Goal: Information Seeking & Learning: Learn about a topic

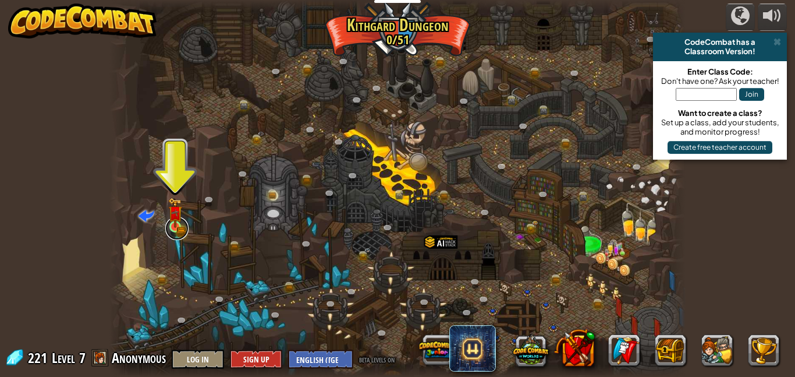
click at [185, 229] on link at bounding box center [176, 228] width 23 height 23
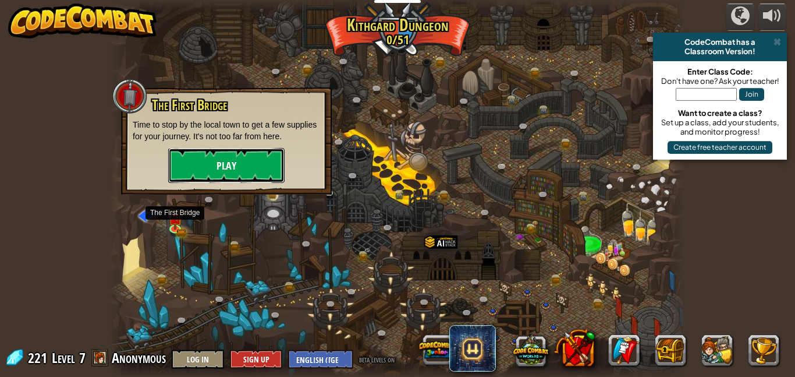
click at [256, 151] on button "Play" at bounding box center [226, 165] width 116 height 35
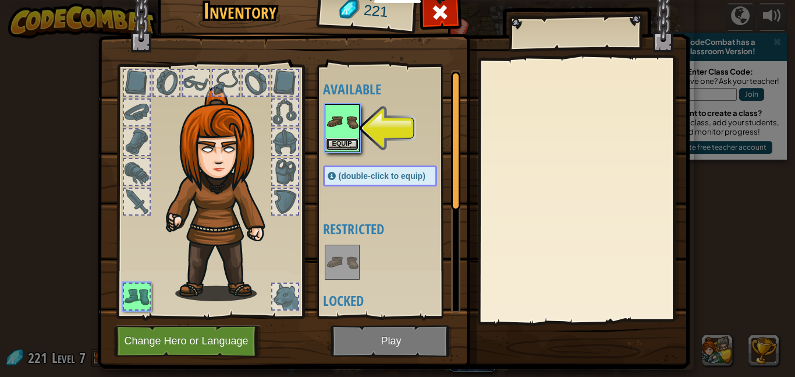
click at [342, 139] on button "Equip" at bounding box center [342, 144] width 33 height 12
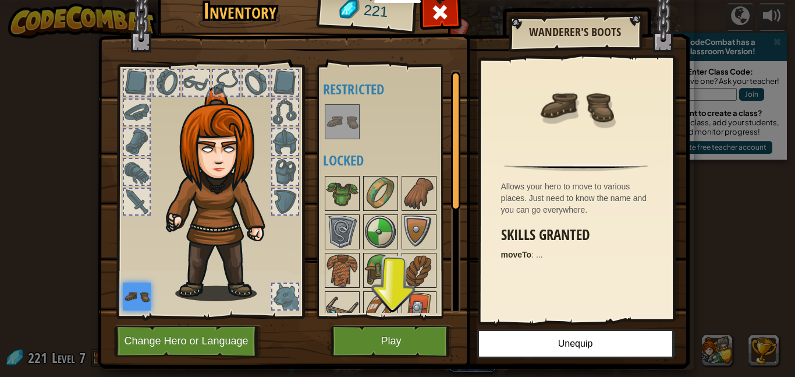
click at [136, 295] on img at bounding box center [137, 296] width 28 height 28
click at [352, 196] on img at bounding box center [342, 193] width 33 height 33
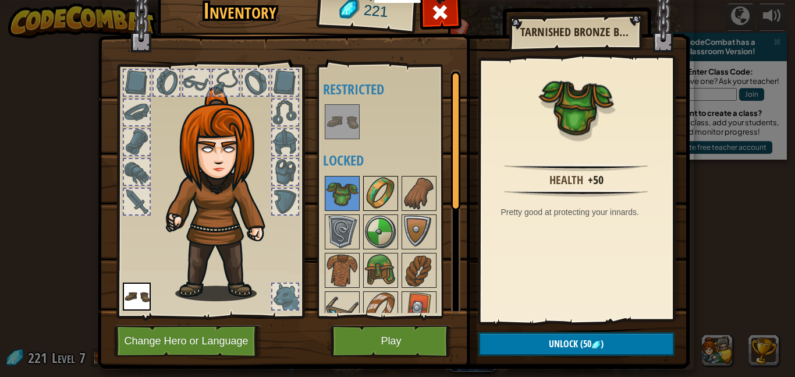
click at [380, 191] on img at bounding box center [380, 193] width 33 height 33
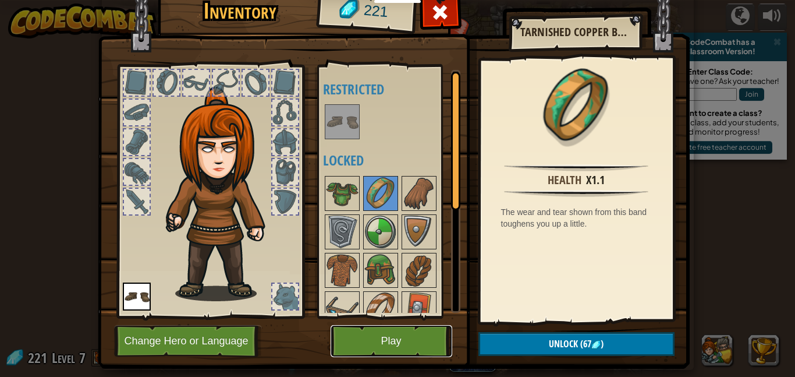
click at [425, 345] on button "Play" at bounding box center [392, 341] width 122 height 32
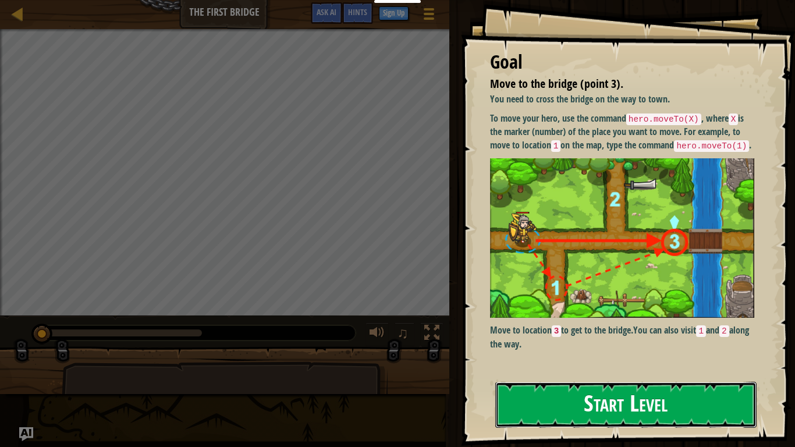
click at [628, 376] on button "Start Level" at bounding box center [625, 405] width 261 height 46
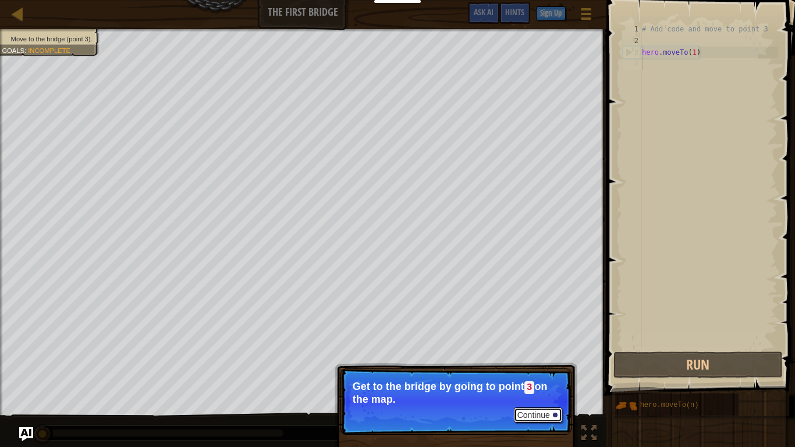
click at [555, 376] on div at bounding box center [555, 415] width 5 height 5
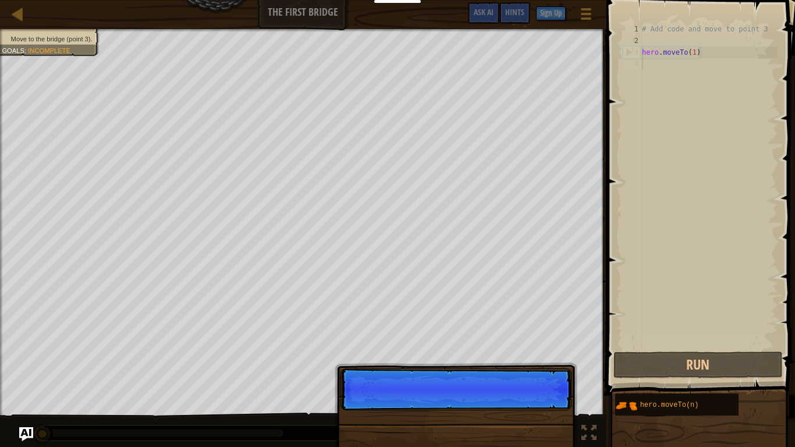
scroll to position [5, 0]
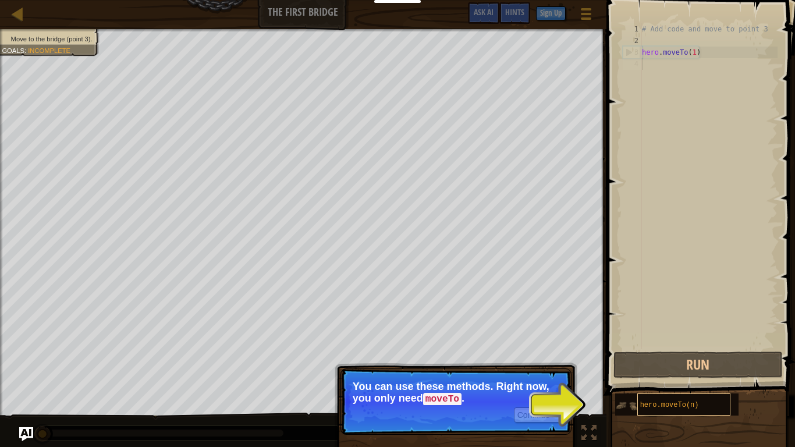
click at [683, 376] on span "hero.moveTo(n)" at bounding box center [669, 405] width 59 height 8
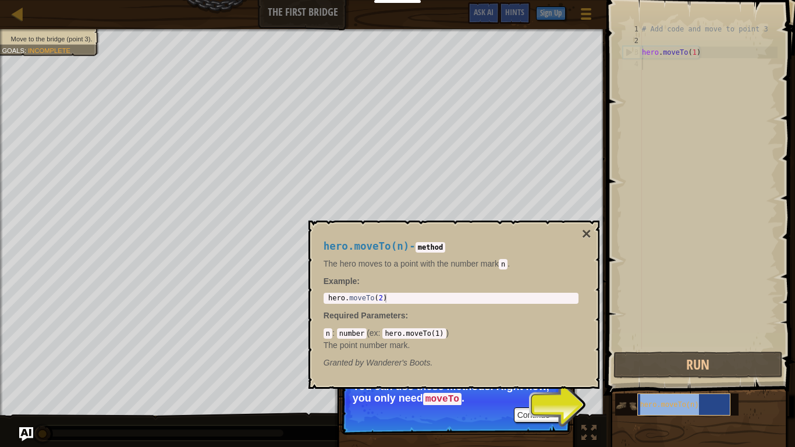
click at [682, 376] on span "hero.moveTo(n)" at bounding box center [669, 405] width 59 height 8
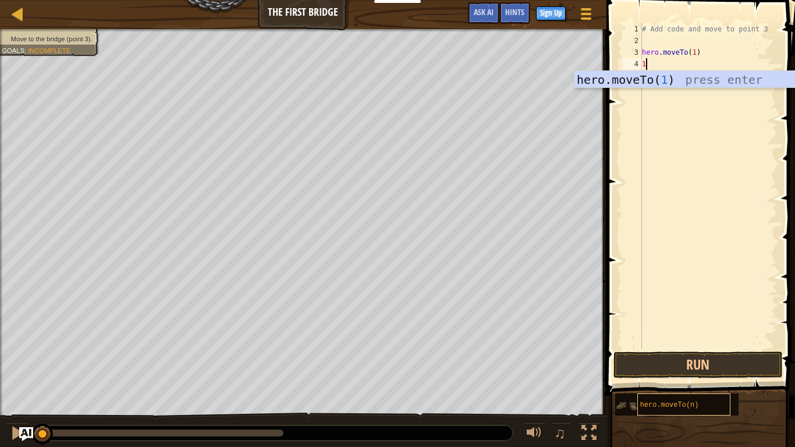
scroll to position [5, 1]
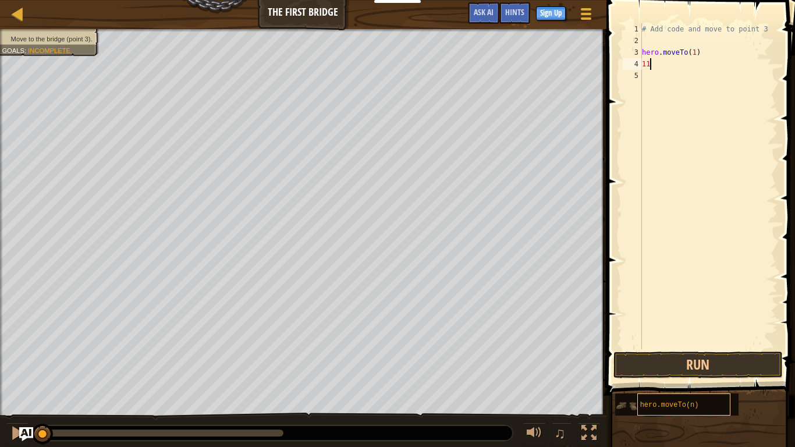
type textarea "1"
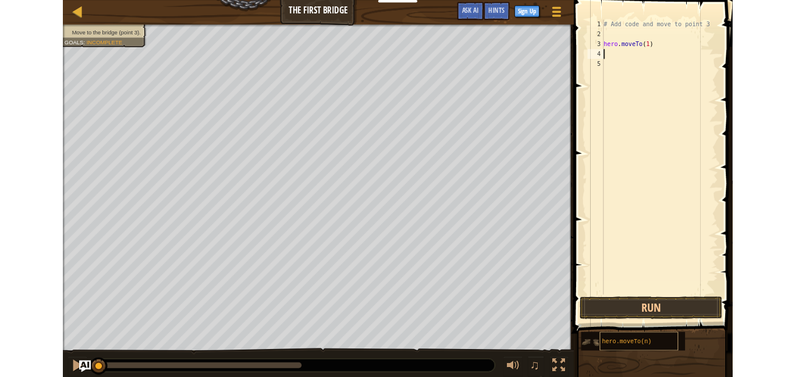
scroll to position [5, 0]
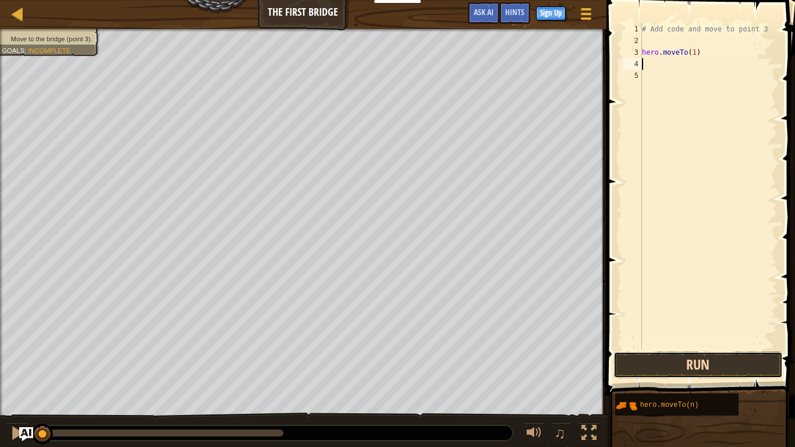
click at [723, 371] on button "Run" at bounding box center [698, 365] width 169 height 27
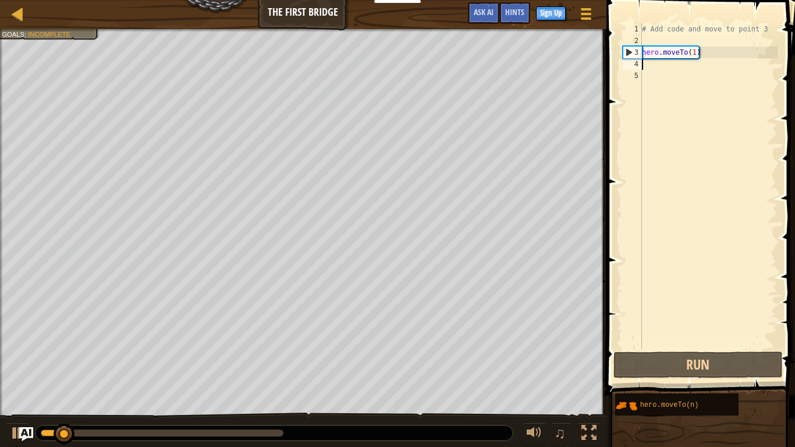
click at [730, 195] on div "# Add code and move to point 3 hero . moveTo ( 1 )" at bounding box center [709, 197] width 138 height 349
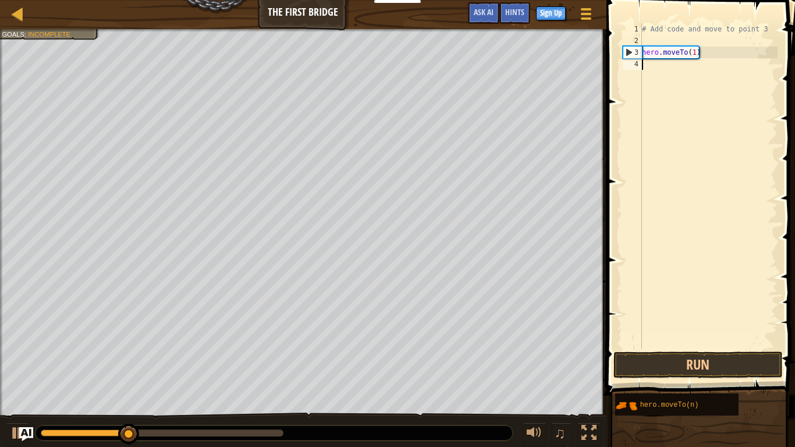
click at [721, 210] on div "# Add code and move to point 3 hero . moveTo ( 1 )" at bounding box center [709, 197] width 138 height 349
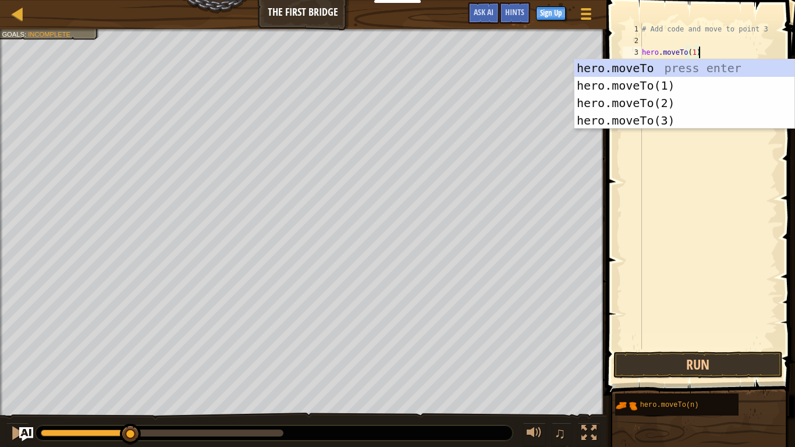
type textarea "hero.moveTo(1"
